Goal: Find specific page/section: Find specific page/section

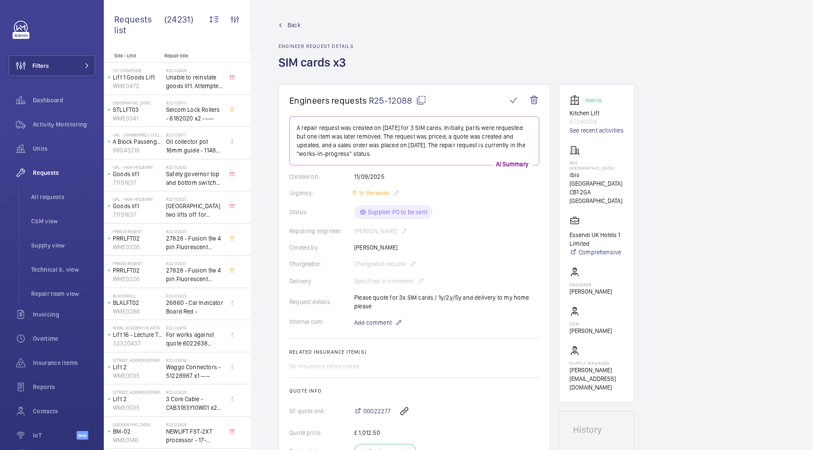
click at [287, 25] on span "Back" at bounding box center [293, 25] width 13 height 9
click at [296, 28] on span "Back" at bounding box center [293, 25] width 13 height 9
click at [57, 70] on button "Filters" at bounding box center [52, 65] width 86 height 21
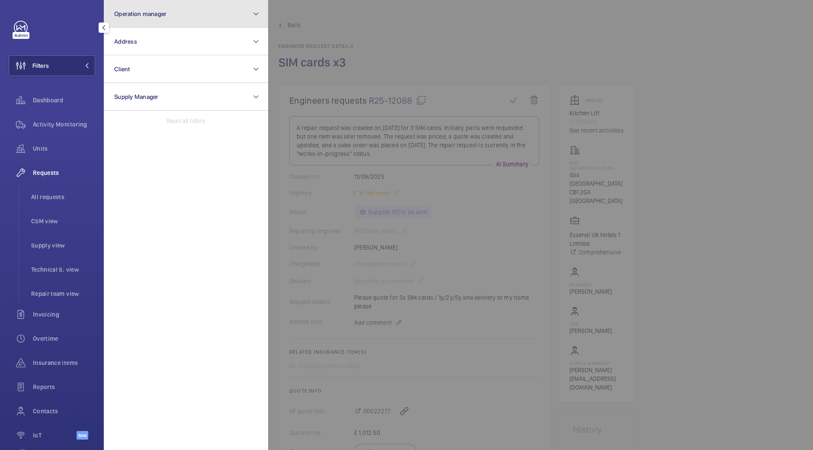
click at [205, 12] on button "Operation manager" at bounding box center [186, 14] width 164 height 28
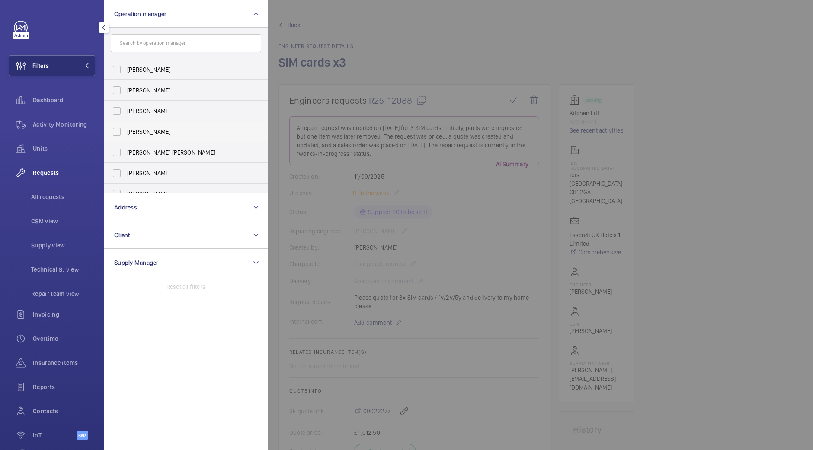
scroll to position [32, 0]
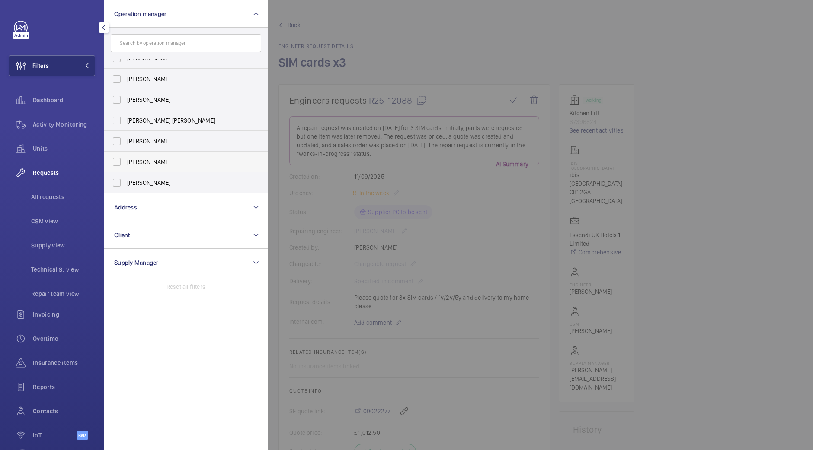
click at [178, 161] on span "[PERSON_NAME]" at bounding box center [186, 162] width 119 height 9
click at [125, 161] on input "[PERSON_NAME]" at bounding box center [116, 161] width 17 height 17
checkbox input "true"
click at [478, 26] on div at bounding box center [674, 225] width 813 height 450
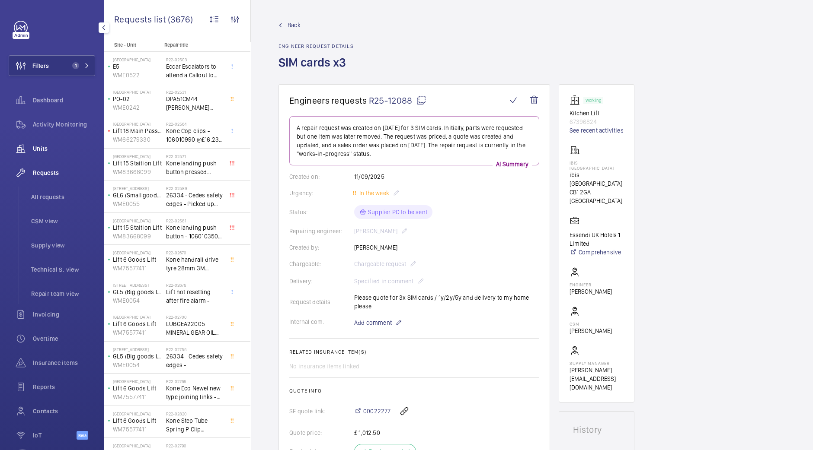
click at [57, 156] on div "Units" at bounding box center [52, 148] width 86 height 21
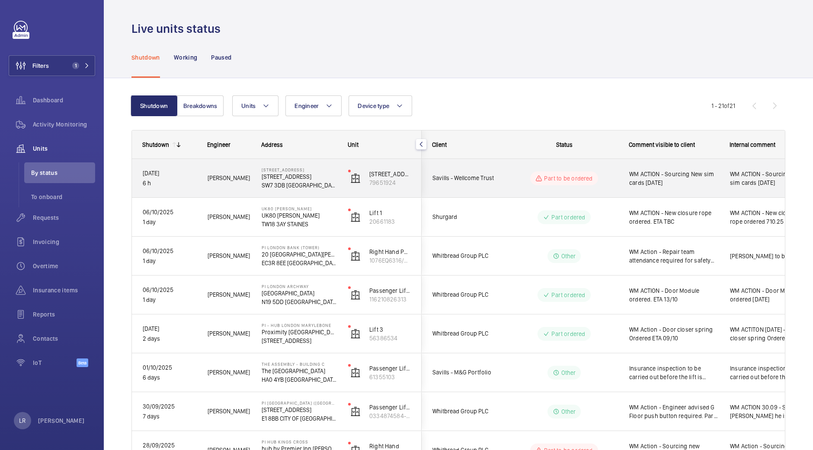
click at [506, 188] on div "Part to be ordered" at bounding box center [559, 178] width 118 height 31
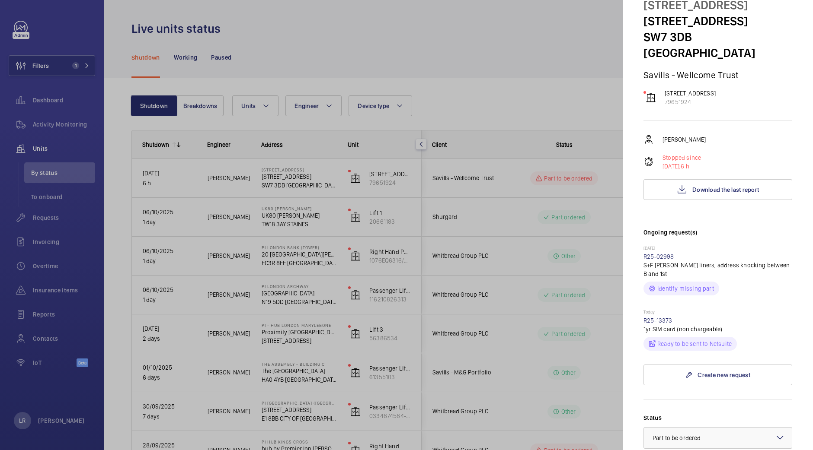
scroll to position [37, 0]
click at [591, 172] on div at bounding box center [406, 225] width 813 height 450
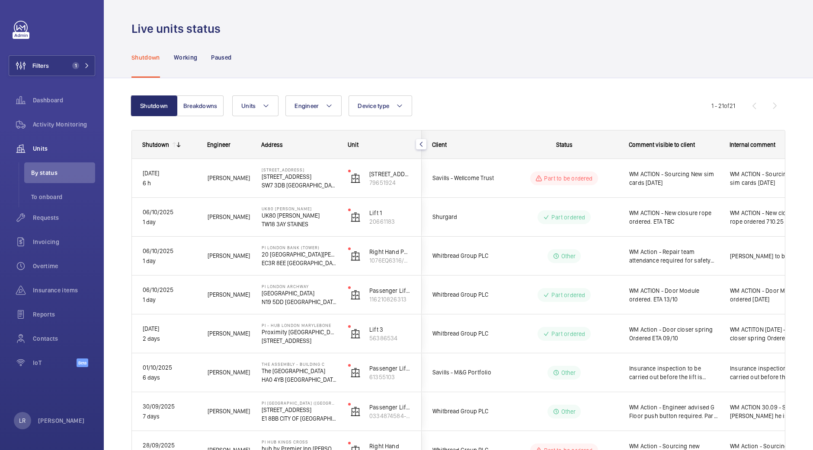
scroll to position [0, 0]
